Goal: Task Accomplishment & Management: Complete application form

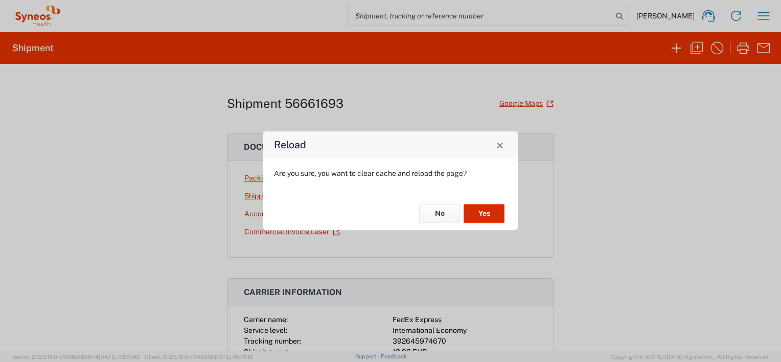
click at [489, 208] on button "Yes" at bounding box center [484, 213] width 41 height 19
